Goal: Transaction & Acquisition: Purchase product/service

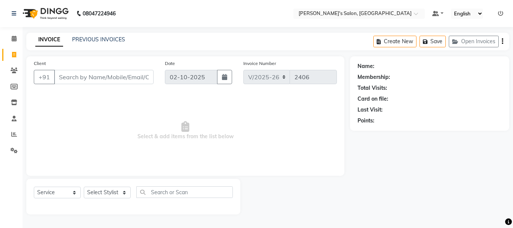
select select "3810"
select select "service"
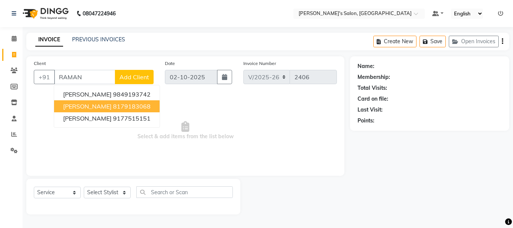
click at [127, 107] on ngb-highlight "8179183068" at bounding box center [132, 107] width 38 height 8
type input "8179183068"
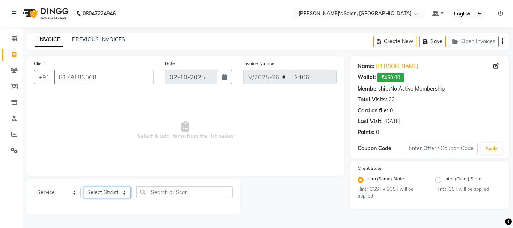
click at [120, 193] on select "Select Stylist [PERSON_NAME] [PERSON_NAME] Manager [PERSON_NAME] [PERSON_NAME] …" at bounding box center [107, 193] width 47 height 12
select select "18487"
click at [84, 187] on select "Select Stylist [PERSON_NAME] [PERSON_NAME] Manager [PERSON_NAME] [PERSON_NAME] …" at bounding box center [107, 193] width 47 height 12
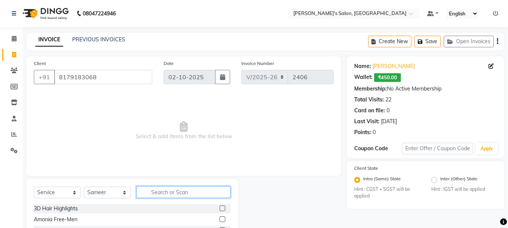
click at [180, 194] on input "text" at bounding box center [183, 192] width 94 height 12
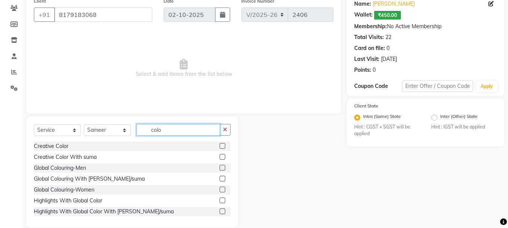
scroll to position [63, 0]
type input "colo"
click at [219, 167] on label at bounding box center [222, 168] width 6 height 6
click at [219, 167] on input "checkbox" at bounding box center [221, 167] width 5 height 5
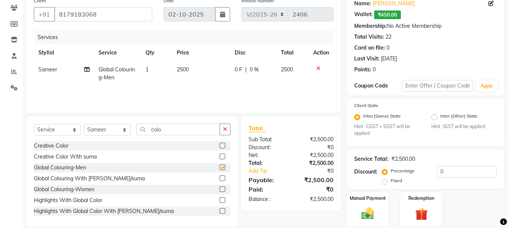
checkbox input "false"
click at [183, 68] on span "2500" at bounding box center [183, 69] width 12 height 7
select select "18487"
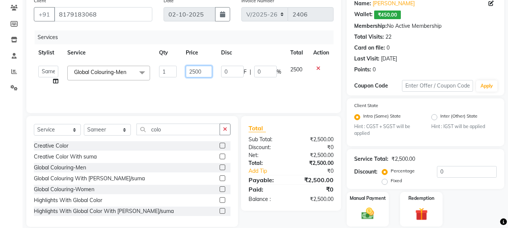
click at [195, 72] on input "2500" at bounding box center [199, 72] width 26 height 12
type input "2000"
click at [257, 85] on td "0 F | 0 %" at bounding box center [250, 75] width 69 height 29
select select "18487"
drag, startPoint x: 372, startPoint y: 211, endPoint x: 381, endPoint y: 207, distance: 9.4
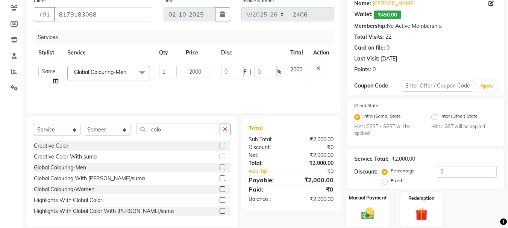
click at [372, 210] on img at bounding box center [367, 213] width 21 height 15
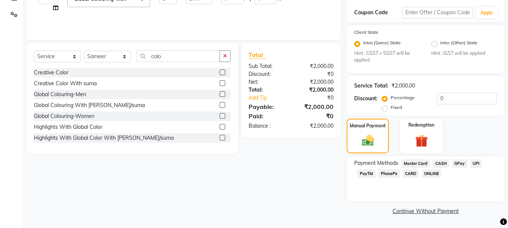
click at [412, 175] on span "CARD" at bounding box center [410, 173] width 16 height 9
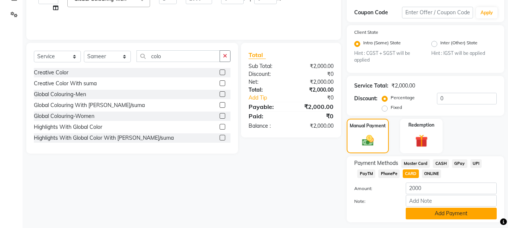
click at [453, 214] on button "Add Payment" at bounding box center [450, 214] width 91 height 12
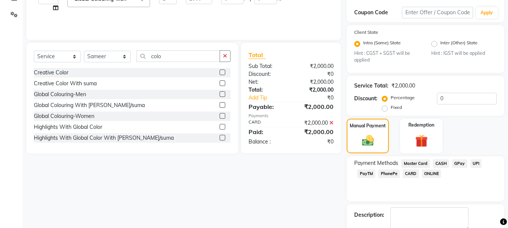
scroll to position [178, 0]
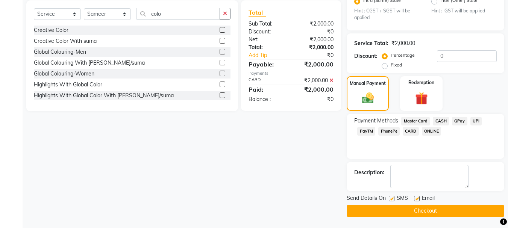
click at [427, 213] on button "Checkout" at bounding box center [424, 211] width 157 height 12
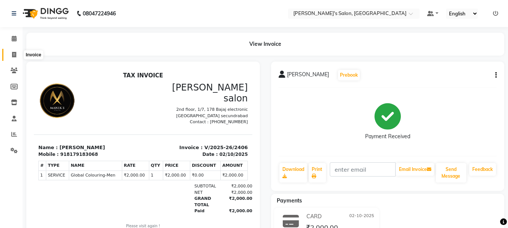
click at [9, 57] on span at bounding box center [14, 55] width 13 height 9
select select "service"
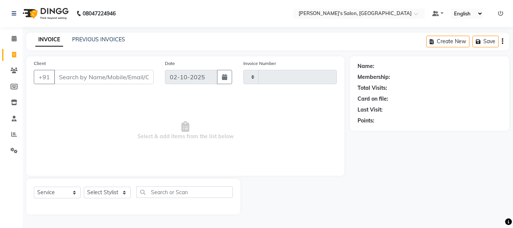
type input "2407"
select select "3810"
click at [74, 76] on input "Client" at bounding box center [104, 77] width 100 height 14
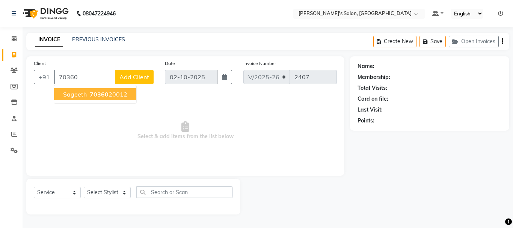
click at [104, 93] on span "70360" at bounding box center [99, 95] width 19 height 8
type input "7036020012"
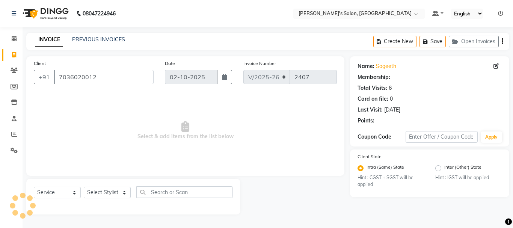
radio input "false"
radio input "true"
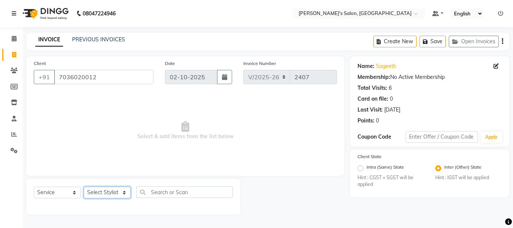
click at [108, 195] on select "Select Stylist [PERSON_NAME] [PERSON_NAME] Manager [PERSON_NAME] [PERSON_NAME] …" at bounding box center [107, 193] width 47 height 12
select select "18487"
click at [84, 187] on select "Select Stylist [PERSON_NAME] [PERSON_NAME] Manager [PERSON_NAME] [PERSON_NAME] …" at bounding box center [107, 193] width 47 height 12
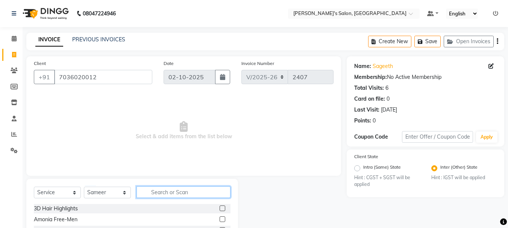
click at [163, 194] on input "text" at bounding box center [183, 192] width 94 height 12
type input "sha"
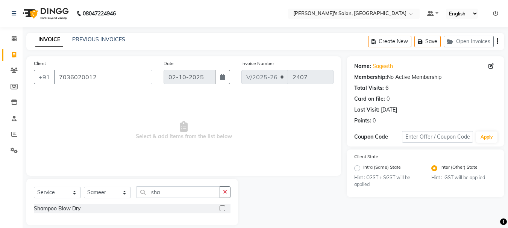
click at [222, 208] on label at bounding box center [222, 208] width 6 height 6
click at [222, 208] on input "checkbox" at bounding box center [221, 208] width 5 height 5
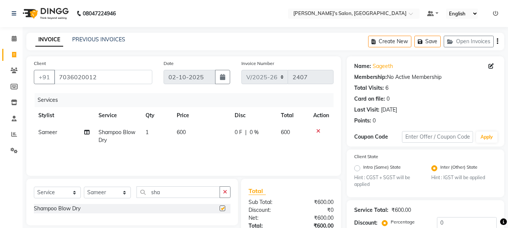
checkbox input "false"
click at [178, 131] on span "600" at bounding box center [181, 132] width 9 height 7
select select "18487"
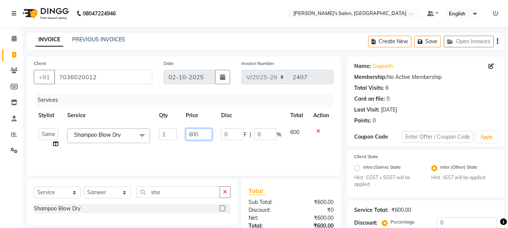
click at [192, 134] on input "600" at bounding box center [199, 134] width 26 height 12
type input "700"
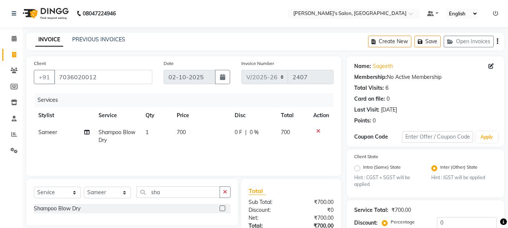
click at [236, 151] on div "Services Stylist Service Qty Price Disc Total Action Sameer Shampoo Blow Dry 1 …" at bounding box center [183, 130] width 299 height 75
click at [87, 133] on icon at bounding box center [86, 132] width 5 height 5
select select "18487"
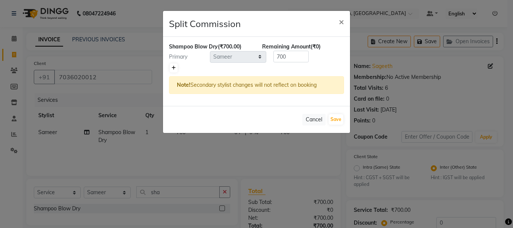
click at [174, 67] on icon at bounding box center [174, 68] width 4 height 5
type input "350"
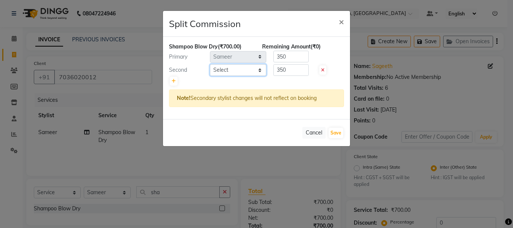
click at [261, 69] on select "Select [PERSON_NAME] [PERSON_NAME] Manager [PERSON_NAME] [PERSON_NAME] Suma Sur…" at bounding box center [238, 70] width 56 height 12
select select "27211"
click at [210, 64] on select "Select [PERSON_NAME] [PERSON_NAME] Manager [PERSON_NAME] [PERSON_NAME] Suma Sur…" at bounding box center [238, 70] width 56 height 12
click at [291, 68] on input "350" at bounding box center [290, 70] width 35 height 12
type input "3"
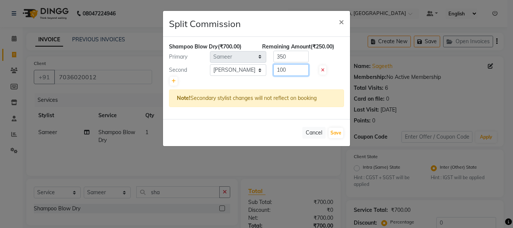
type input "100"
click at [294, 54] on input "350" at bounding box center [290, 57] width 35 height 12
type input "3"
type input "600"
click at [345, 131] on div "Cancel Save" at bounding box center [256, 132] width 187 height 27
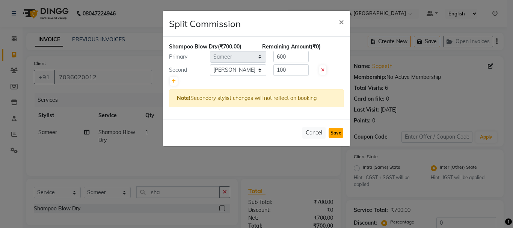
click at [334, 133] on button "Save" at bounding box center [336, 133] width 15 height 11
select select "Select"
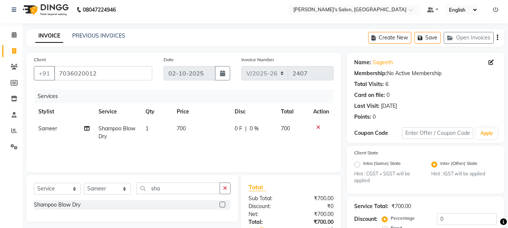
scroll to position [76, 0]
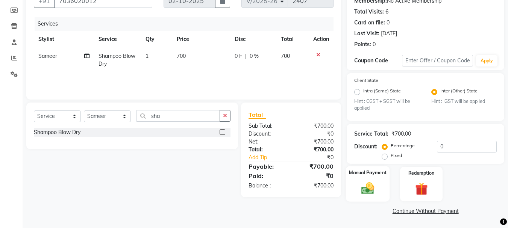
click at [362, 189] on img at bounding box center [367, 188] width 21 height 15
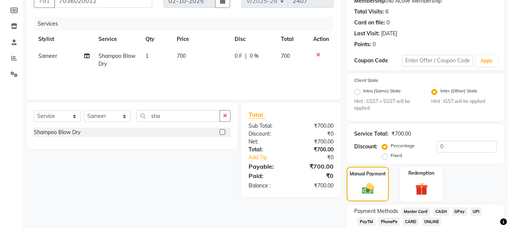
click at [442, 210] on span "CASH" at bounding box center [440, 211] width 16 height 9
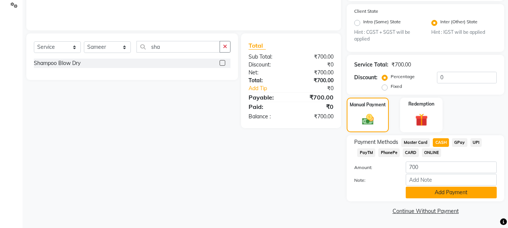
click at [463, 192] on button "Add Payment" at bounding box center [450, 193] width 91 height 12
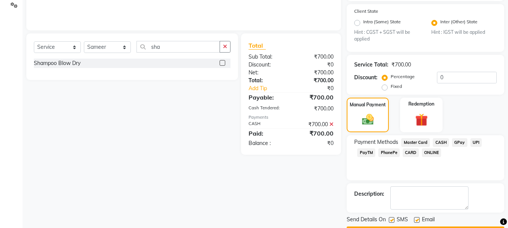
scroll to position [167, 0]
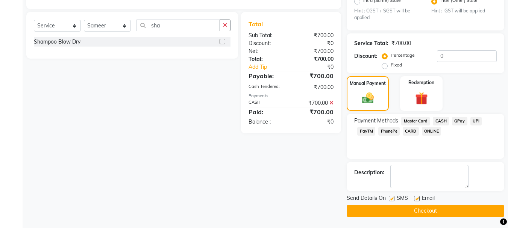
click at [440, 214] on button "Checkout" at bounding box center [424, 211] width 157 height 12
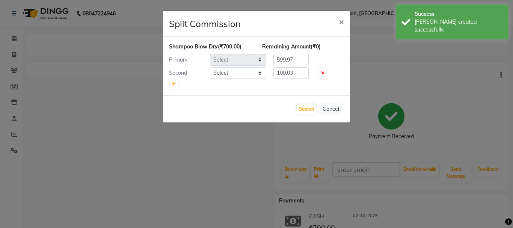
select select "18487"
select select "27211"
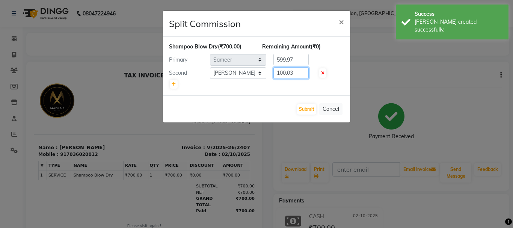
click at [295, 71] on input "100.03" at bounding box center [290, 73] width 35 height 12
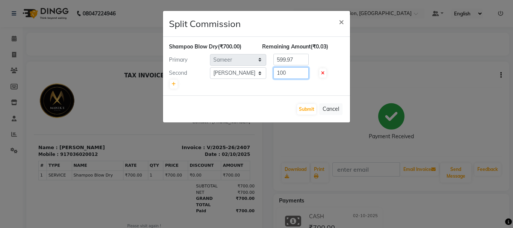
type input "100"
click at [299, 56] on input "599.97" at bounding box center [290, 60] width 35 height 12
type input "5"
type input "600"
click at [308, 106] on button "Submit" at bounding box center [306, 109] width 19 height 11
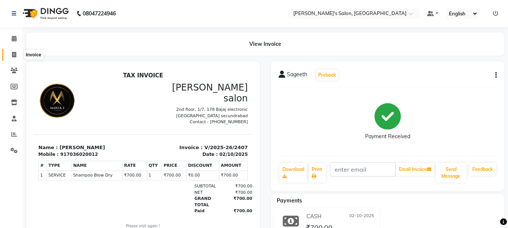
click at [14, 54] on icon at bounding box center [14, 55] width 4 height 6
select select "service"
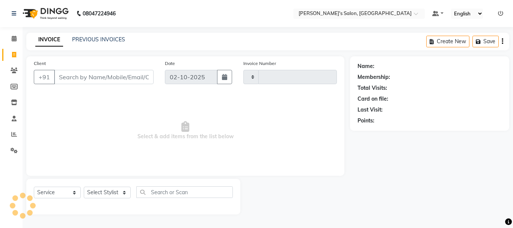
type input "2408"
select select "3810"
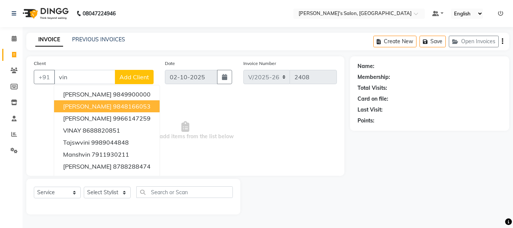
click at [113, 105] on ngb-highlight "9848166053" at bounding box center [132, 107] width 38 height 8
type input "9848166053"
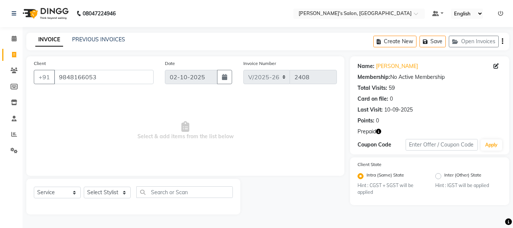
click at [379, 131] on icon "button" at bounding box center [378, 131] width 5 height 5
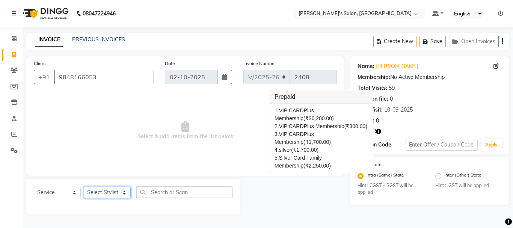
click at [109, 191] on select "Select Stylist [PERSON_NAME] [PERSON_NAME] Manager [PERSON_NAME] [PERSON_NAME] …" at bounding box center [107, 193] width 47 height 12
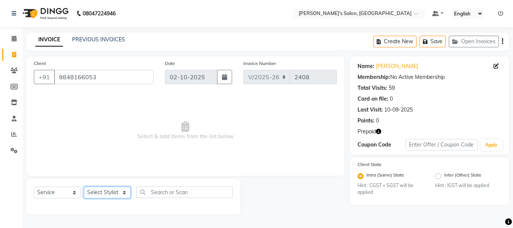
select select "18476"
click at [84, 187] on select "Select Stylist [PERSON_NAME] [PERSON_NAME] Manager [PERSON_NAME] [PERSON_NAME] …" at bounding box center [107, 193] width 47 height 12
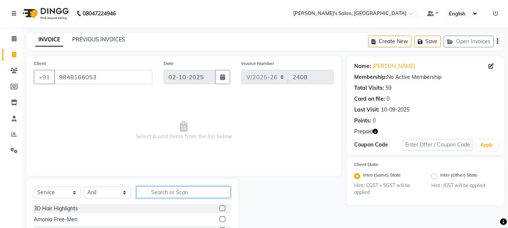
click at [172, 193] on input "text" at bounding box center [183, 192] width 94 height 12
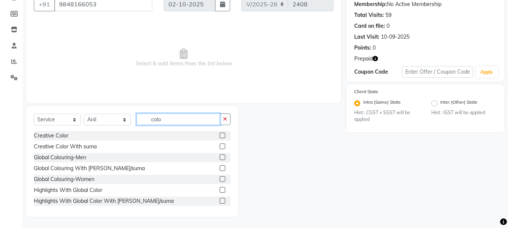
type input "colo"
click at [219, 159] on label at bounding box center [222, 157] width 6 height 6
click at [219, 159] on input "checkbox" at bounding box center [221, 157] width 5 height 5
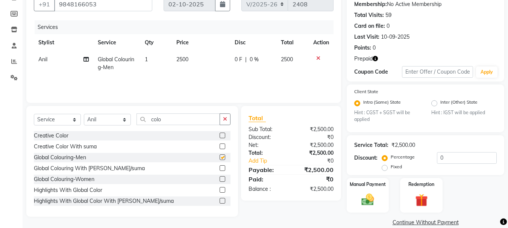
checkbox input "false"
click at [177, 57] on span "2500" at bounding box center [182, 59] width 12 height 7
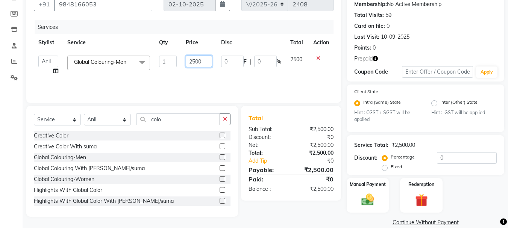
click at [191, 61] on input "2500" at bounding box center [199, 62] width 26 height 12
type input "1500"
click at [254, 77] on div "Services Stylist Service Qty Price Disc Total Action Anil [PERSON_NAME] Manager…" at bounding box center [183, 57] width 299 height 75
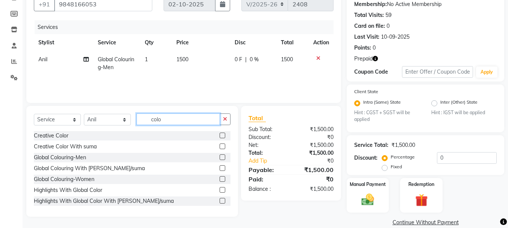
click at [167, 120] on input "colo" at bounding box center [177, 119] width 83 height 12
type input "c"
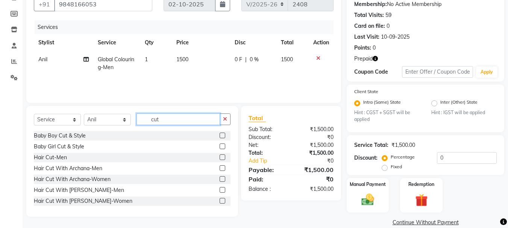
type input "cut"
click at [219, 157] on label at bounding box center [222, 157] width 6 height 6
click at [219, 157] on input "checkbox" at bounding box center [221, 157] width 5 height 5
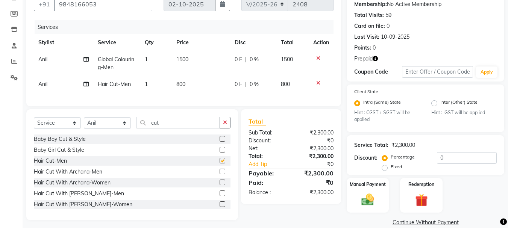
checkbox input "false"
click at [124, 129] on select "Select Stylist [PERSON_NAME] [PERSON_NAME] Manager [PERSON_NAME] [PERSON_NAME] …" at bounding box center [107, 123] width 47 height 12
select select "22948"
click at [84, 123] on select "Select Stylist [PERSON_NAME] [PERSON_NAME] Manager [PERSON_NAME] [PERSON_NAME] …" at bounding box center [107, 123] width 47 height 12
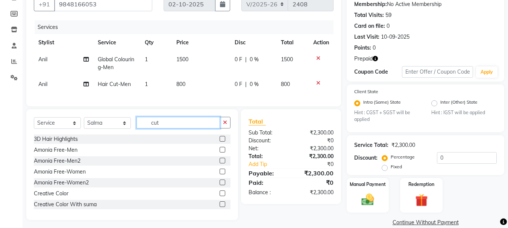
click at [175, 128] on input "cut" at bounding box center [177, 123] width 83 height 12
type input "c"
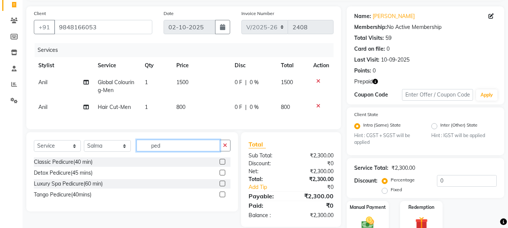
scroll to position [55, 0]
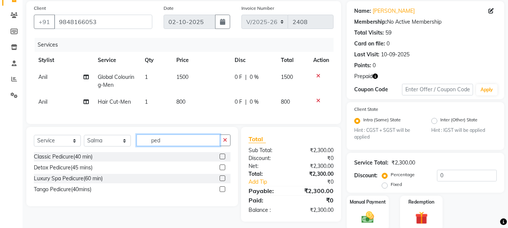
type input "ped"
click at [223, 159] on label at bounding box center [222, 157] width 6 height 6
click at [223, 159] on input "checkbox" at bounding box center [221, 156] width 5 height 5
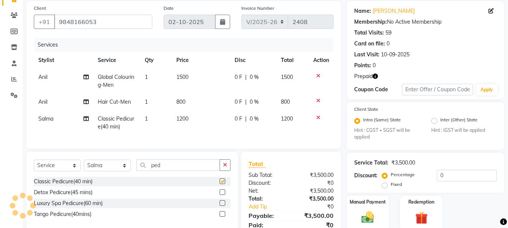
checkbox input "false"
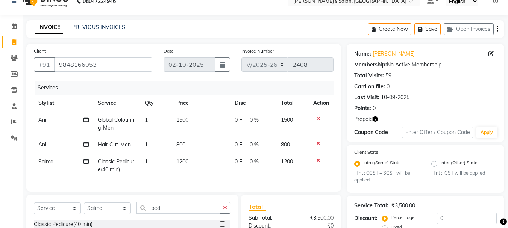
scroll to position [3, 0]
